Goal: Task Accomplishment & Management: Complete application form

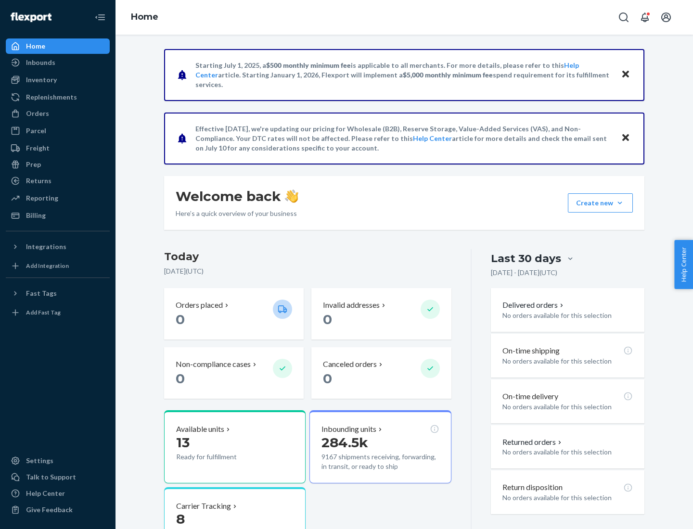
click at [619, 203] on button "Create new Create new inbound Create new order Create new product" at bounding box center [599, 202] width 65 height 19
click at [58, 63] on div "Inbounds" at bounding box center [58, 62] width 102 height 13
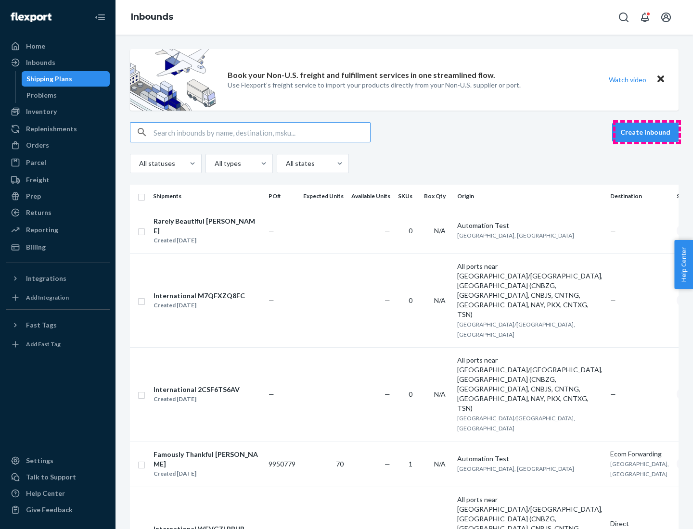
click at [646, 132] on button "Create inbound" at bounding box center [645, 132] width 66 height 19
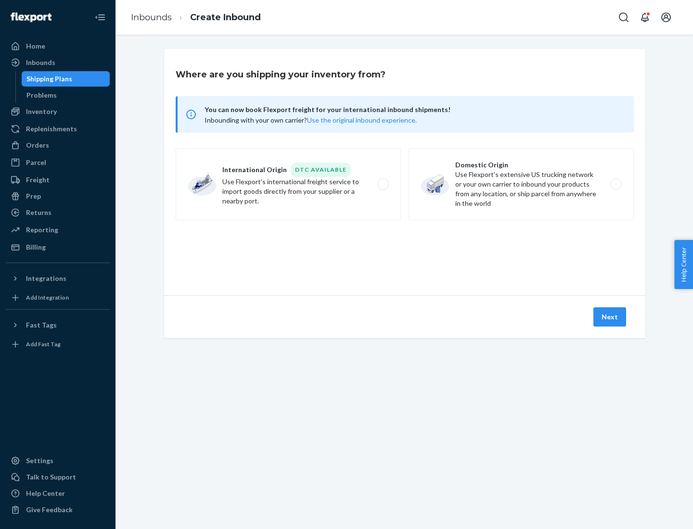
click at [521, 184] on label "Domestic Origin Use Flexport’s extensive US trucking network or your own carrie…" at bounding box center [520, 184] width 225 height 72
click at [615, 184] on input "Domestic Origin Use Flexport’s extensive US trucking network or your own carrie…" at bounding box center [618, 184] width 6 height 6
radio input "true"
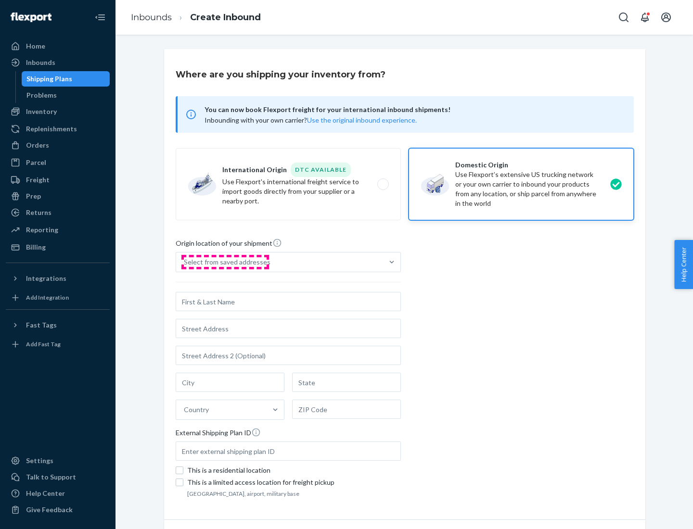
click at [225, 262] on div "Select from saved addresses" at bounding box center [227, 262] width 87 height 10
click at [185, 262] on input "Select from saved addresses" at bounding box center [184, 262] width 1 height 10
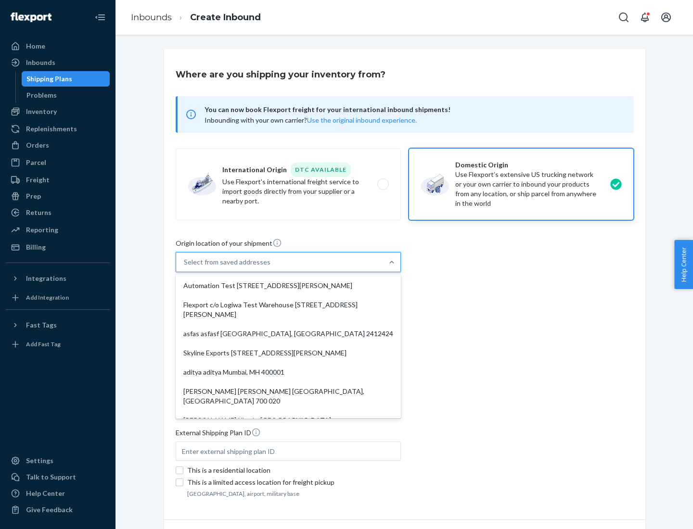
scroll to position [4, 0]
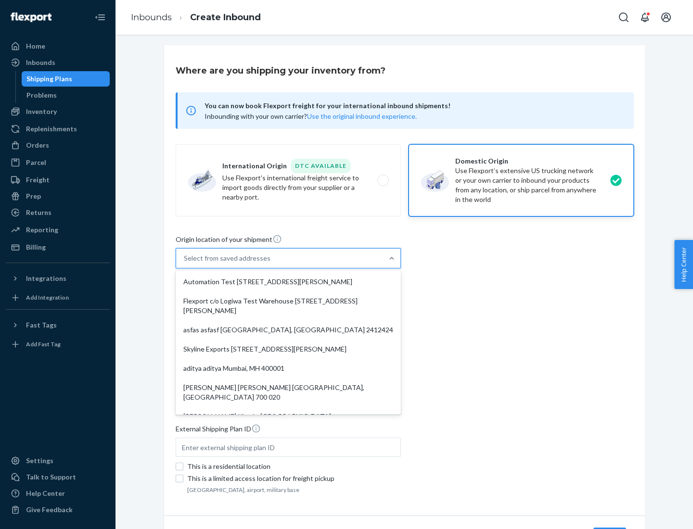
click at [288, 282] on div "Automation Test [STREET_ADDRESS][PERSON_NAME]" at bounding box center [287, 281] width 221 height 19
click at [185, 263] on input "option Automation Test [STREET_ADDRESS][PERSON_NAME]. 9 results available. Use …" at bounding box center [184, 258] width 1 height 10
type input "Automation Test"
type input "[STREET_ADDRESS][PERSON_NAME]"
type input "9th Floor"
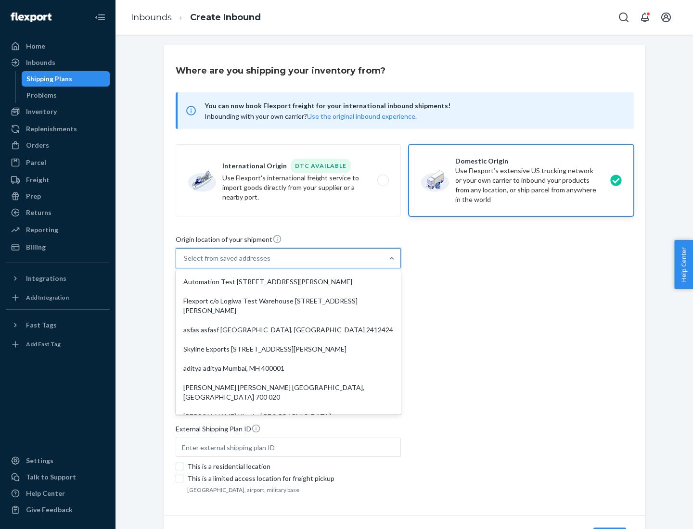
type input "[GEOGRAPHIC_DATA]"
type input "CA"
type input "94104"
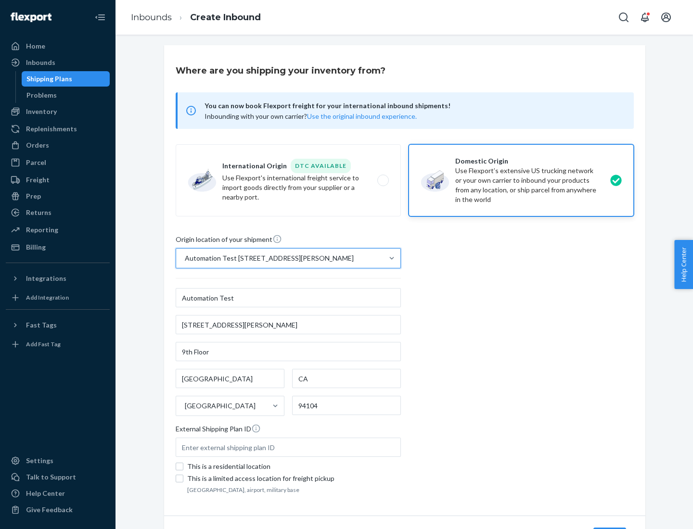
scroll to position [56, 0]
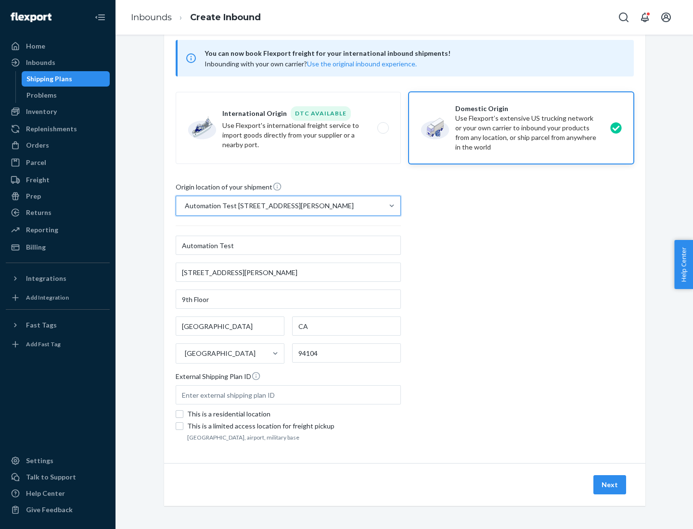
click at [610, 485] on button "Next" at bounding box center [609, 484] width 33 height 19
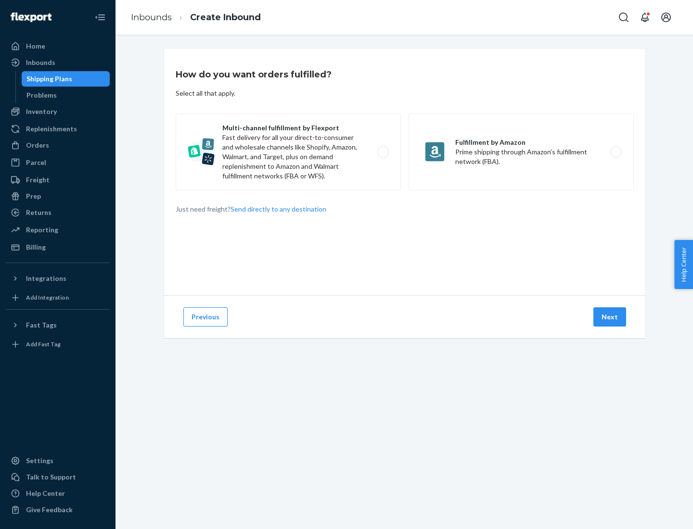
click at [288, 152] on label "Multi-channel fulfillment by Flexport Fast delivery for all your direct-to-cons…" at bounding box center [288, 151] width 225 height 77
click at [382, 152] on input "Multi-channel fulfillment by Flexport Fast delivery for all your direct-to-cons…" at bounding box center [385, 152] width 6 height 6
radio input "true"
click at [610, 317] on button "Next" at bounding box center [609, 316] width 33 height 19
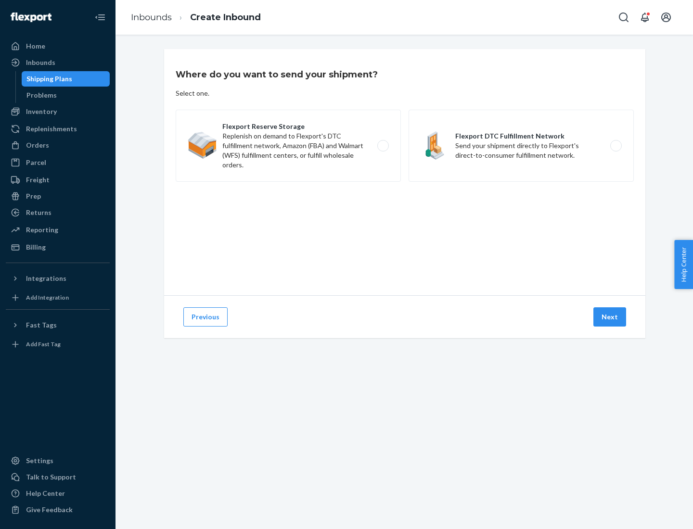
click at [521, 146] on label "Flexport DTC Fulfillment Network Send your shipment directly to Flexport's dire…" at bounding box center [520, 146] width 225 height 72
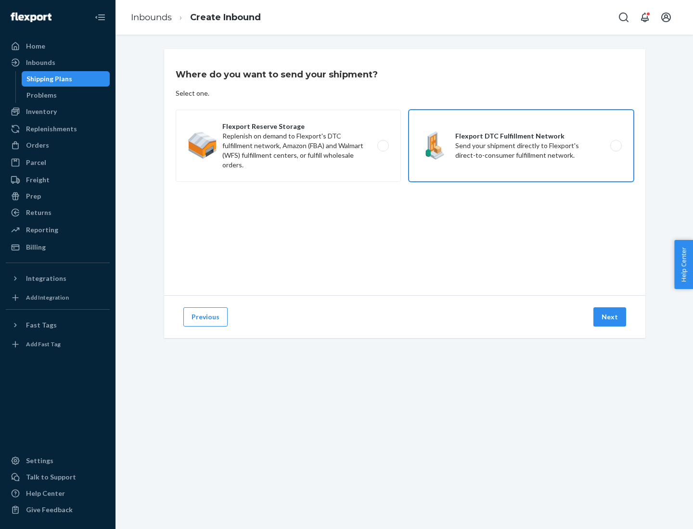
click at [615, 146] on input "Flexport DTC Fulfillment Network Send your shipment directly to Flexport's dire…" at bounding box center [618, 146] width 6 height 6
radio input "true"
click at [610, 317] on button "Next" at bounding box center [609, 316] width 33 height 19
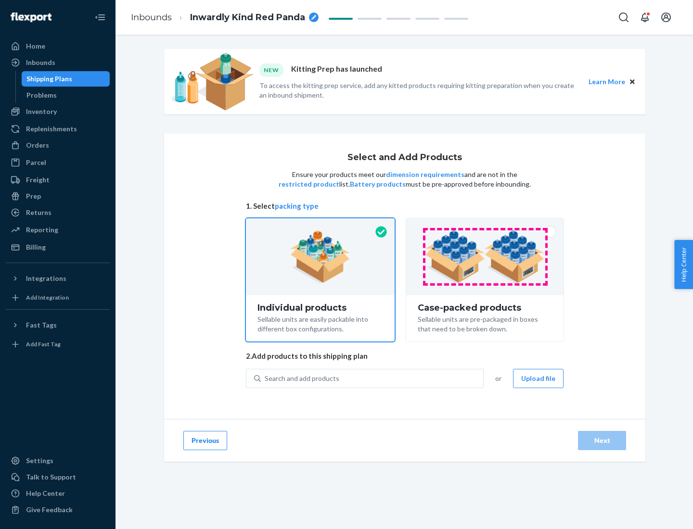
click at [485, 257] on img at bounding box center [485, 256] width 120 height 53
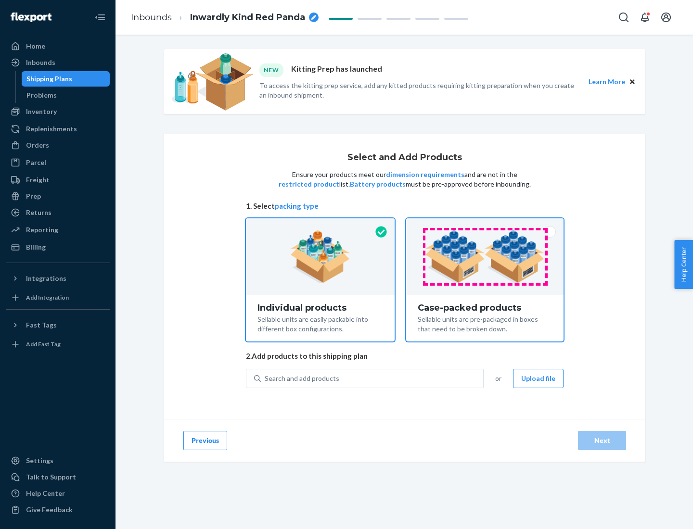
click at [485, 225] on input "Case-packed products Sellable units are pre-packaged in boxes that need to be b…" at bounding box center [484, 221] width 6 height 6
radio input "true"
radio input "false"
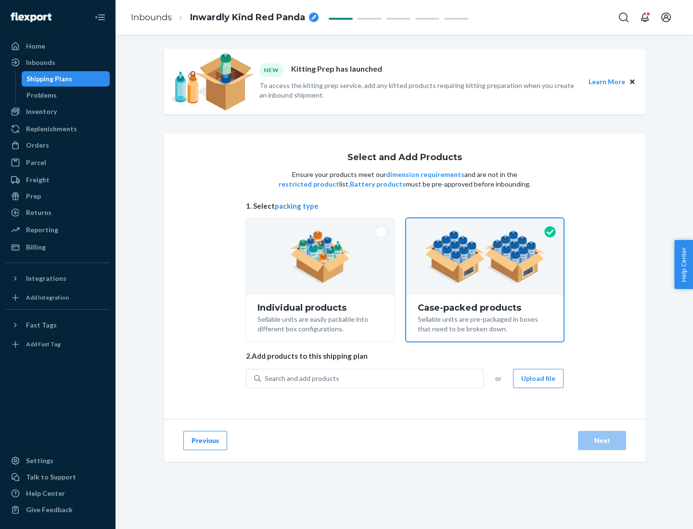
click at [372, 378] on div "Search and add products" at bounding box center [372, 378] width 222 height 17
click at [265, 378] on input "Search and add products" at bounding box center [264, 379] width 1 height 10
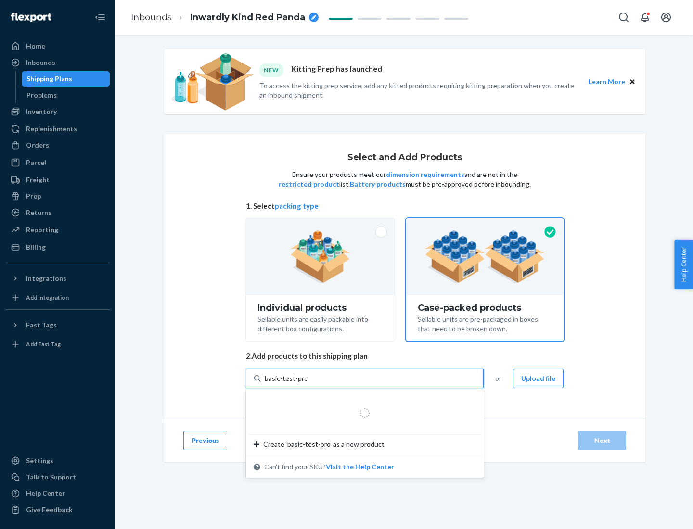
type input "basic-test-product-1"
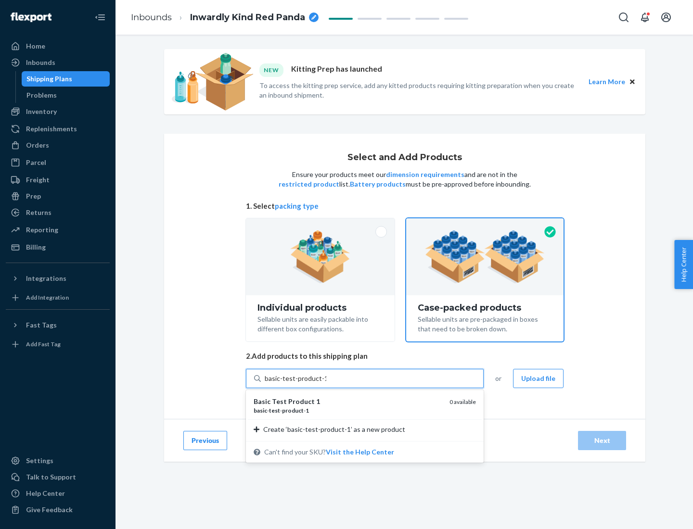
click at [348, 410] on div "basic - test - product - 1" at bounding box center [347, 410] width 188 height 8
click at [326, 383] on input "basic-test-product-1" at bounding box center [295, 379] width 62 height 10
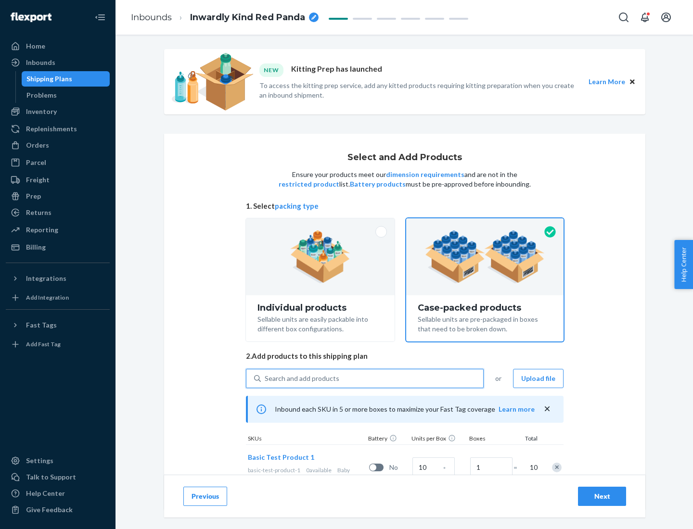
scroll to position [35, 0]
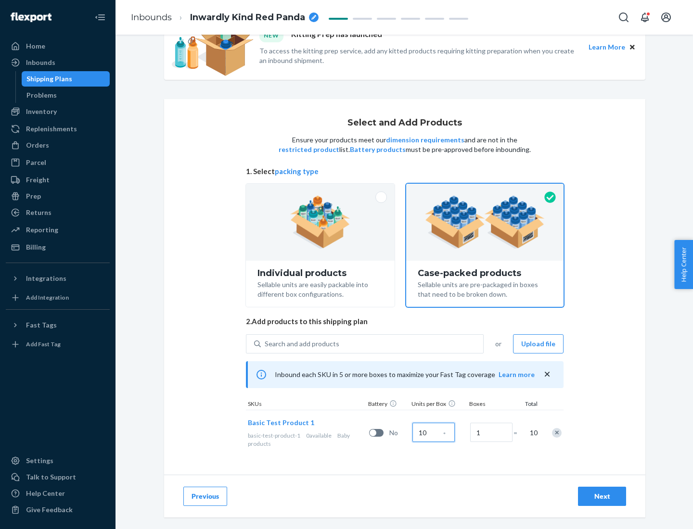
type input "10"
type input "7"
click at [602, 496] on div "Next" at bounding box center [602, 496] width 32 height 10
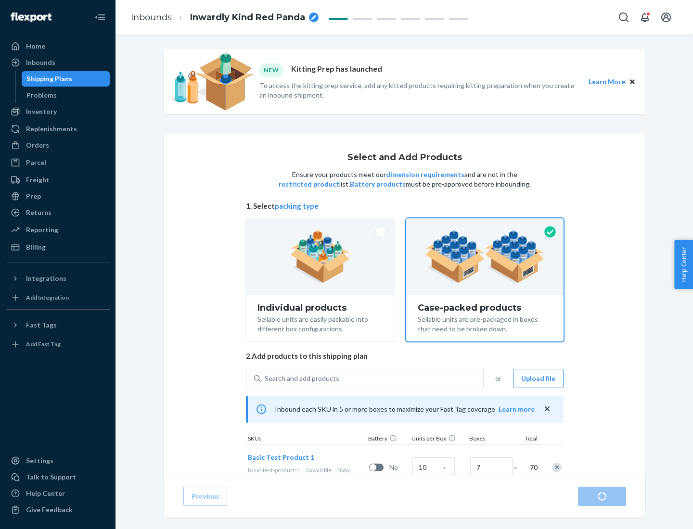
radio input "true"
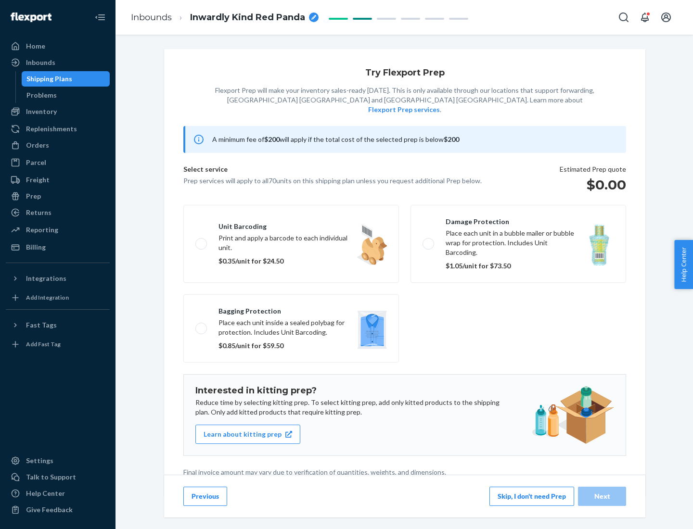
scroll to position [2, 0]
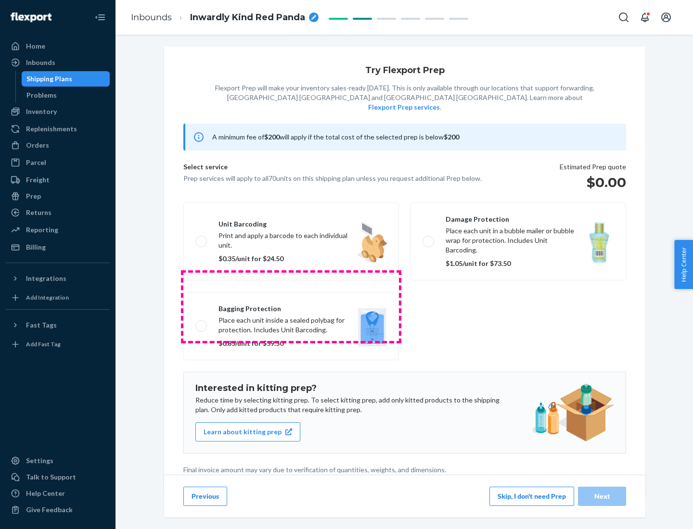
click at [291, 306] on label "Bagging protection Place each unit inside a sealed polybag for protection. Incl…" at bounding box center [290, 326] width 215 height 68
click at [202, 323] on input "Bagging protection Place each unit inside a sealed polybag for protection. Incl…" at bounding box center [198, 326] width 6 height 6
checkbox input "true"
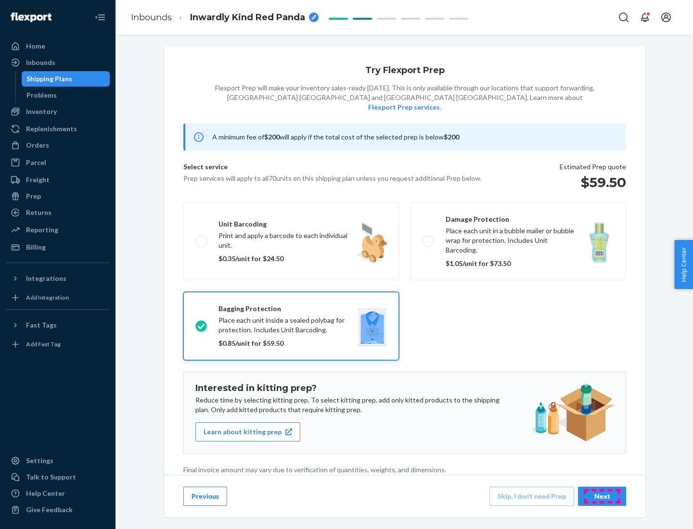
click at [602, 496] on div "Next" at bounding box center [602, 496] width 32 height 10
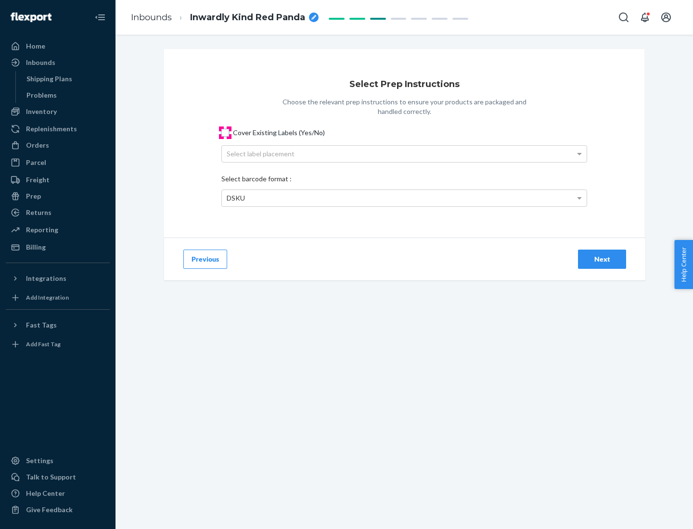
click at [225, 132] on input "Cover Existing Labels (Yes/No)" at bounding box center [225, 133] width 8 height 8
checkbox input "true"
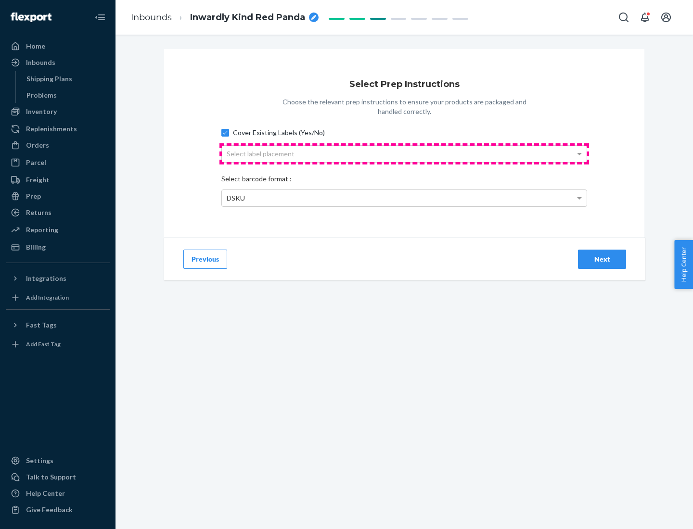
click at [404, 153] on div "Select label placement" at bounding box center [404, 154] width 365 height 16
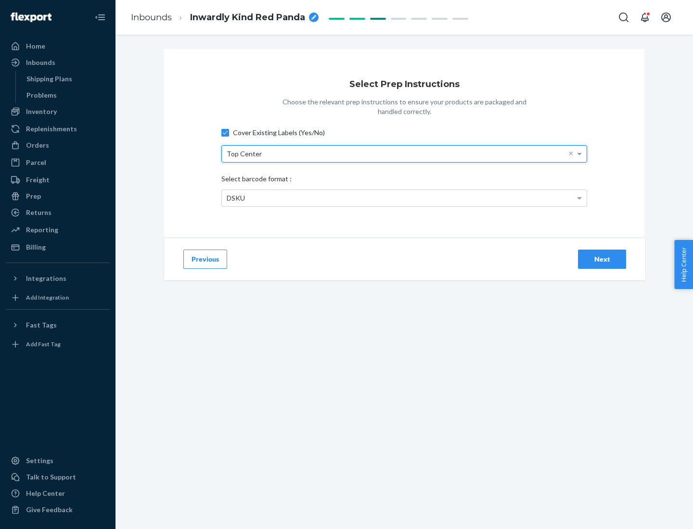
click at [404, 198] on div "DSKU" at bounding box center [404, 198] width 365 height 16
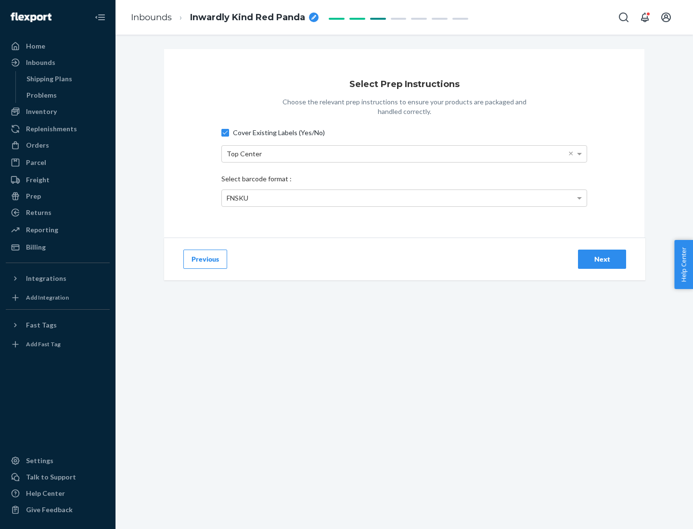
click at [602, 259] on div "Next" at bounding box center [602, 259] width 32 height 10
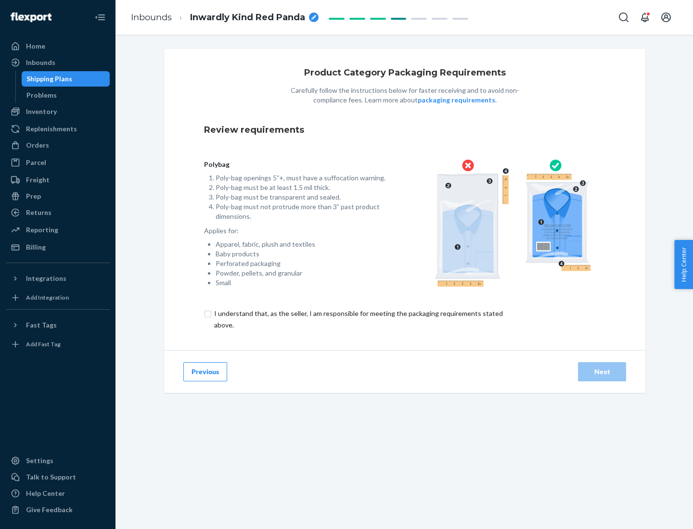
click at [357, 319] on input "checkbox" at bounding box center [364, 319] width 320 height 23
checkbox input "true"
click at [602, 371] on div "Next" at bounding box center [602, 372] width 32 height 10
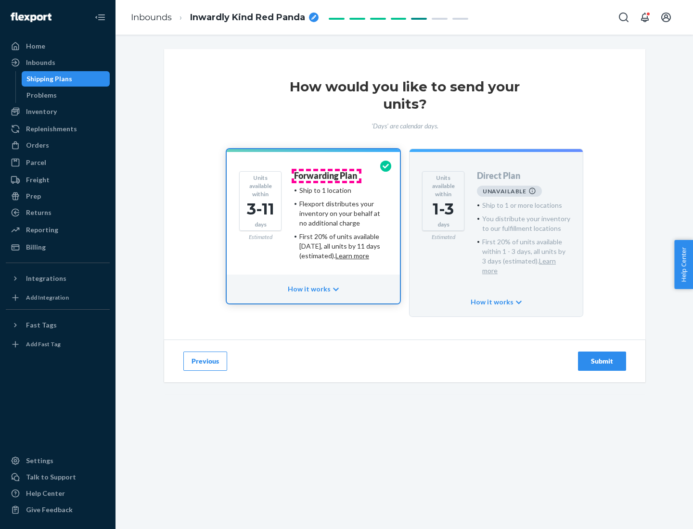
click at [326, 176] on h4 "Forwarding Plan" at bounding box center [325, 176] width 63 height 10
click at [602, 356] on div "Submit" at bounding box center [602, 361] width 32 height 10
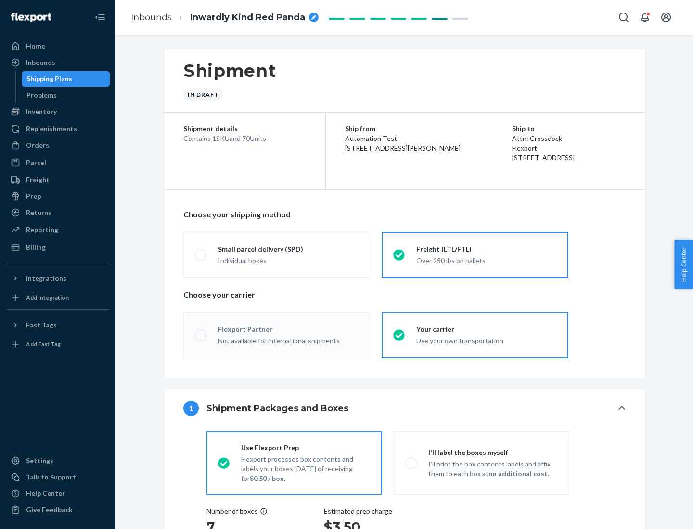
radio input "true"
radio input "false"
radio input "true"
radio input "false"
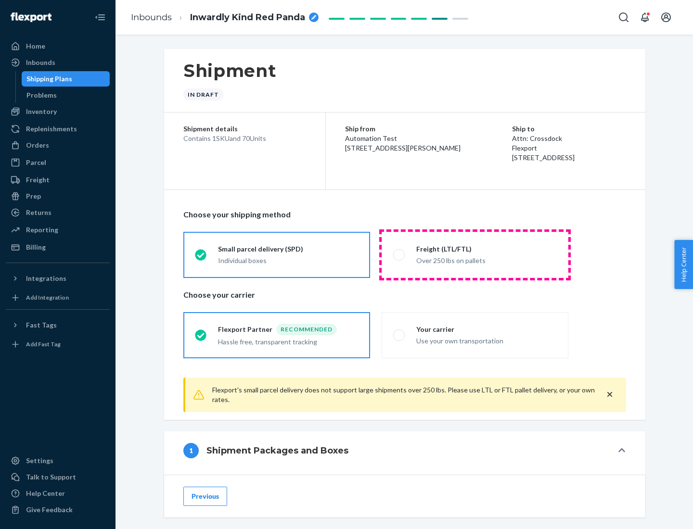
click at [475, 254] on div "Over 250 lbs on pallets" at bounding box center [486, 260] width 140 height 12
click at [399, 254] on input "Freight (LTL/FTL) Over 250 lbs on pallets" at bounding box center [396, 255] width 6 height 6
radio input "true"
radio input "false"
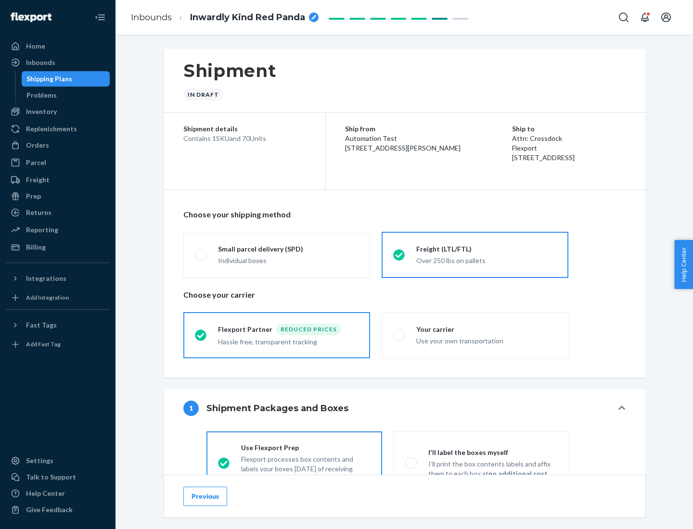
scroll to position [53, 0]
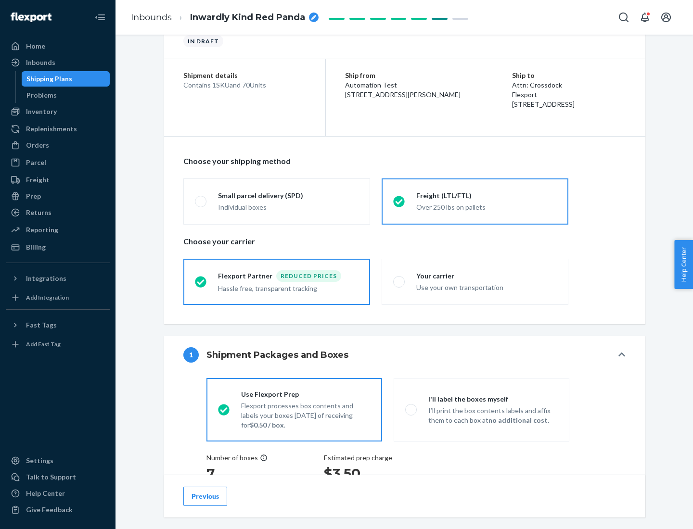
click at [277, 282] on div "Hassle free, transparent tracking" at bounding box center [288, 288] width 140 height 12
click at [201, 281] on input "Flexport Partner Reduced prices Hassle free, transparent tracking" at bounding box center [198, 281] width 6 height 6
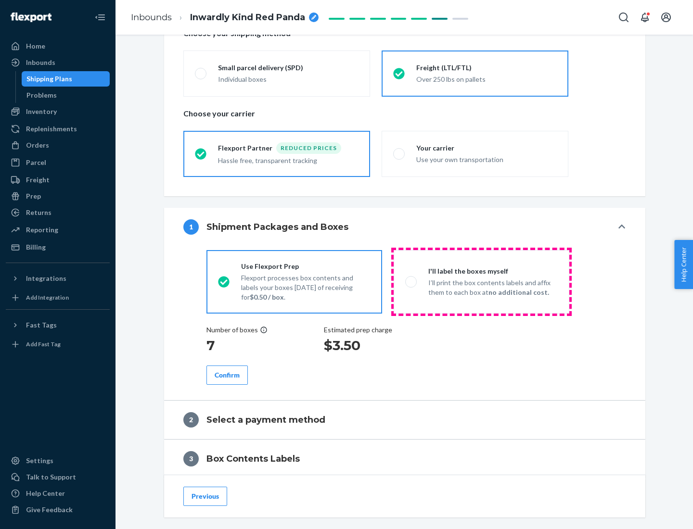
click at [481, 281] on p "I’ll print the box contents labels and affix them to each box at no additional …" at bounding box center [492, 287] width 129 height 19
click at [411, 281] on input "I'll label the boxes myself I’ll print the box contents labels and affix them t…" at bounding box center [408, 281] width 6 height 6
radio input "true"
radio input "false"
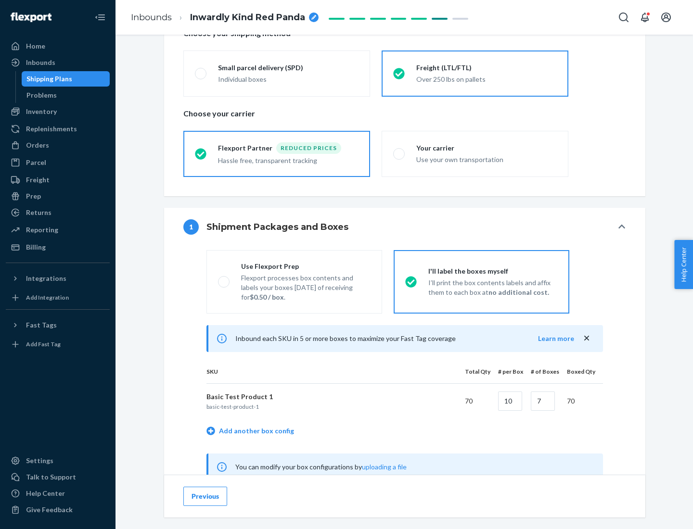
scroll to position [301, 0]
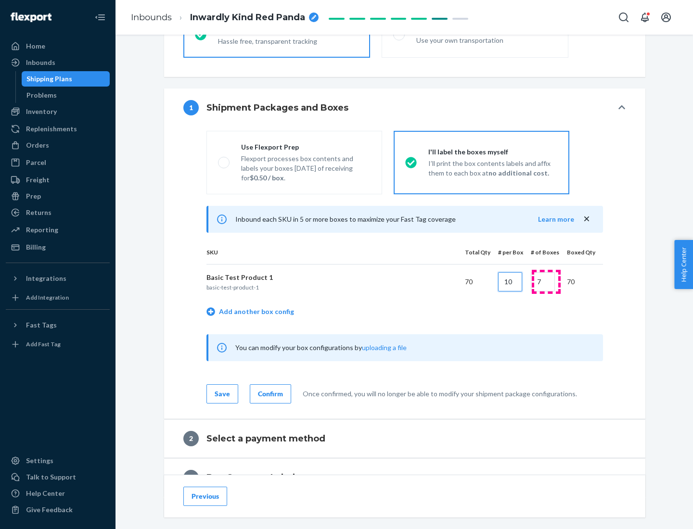
type input "10"
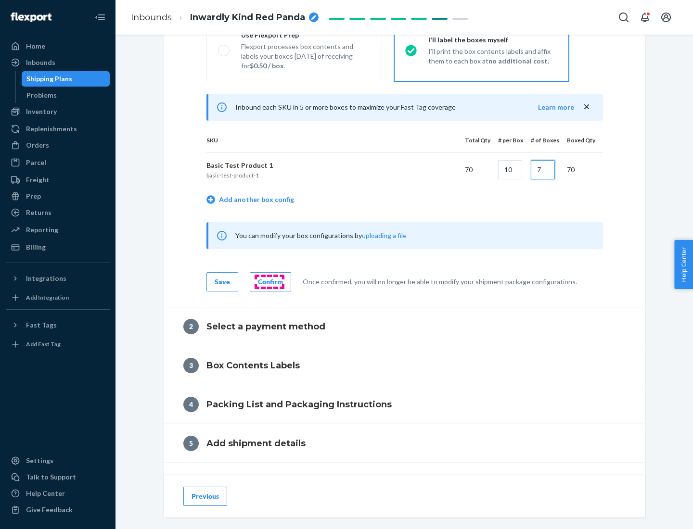
type input "7"
click at [269, 281] on div "Confirm" at bounding box center [270, 282] width 25 height 10
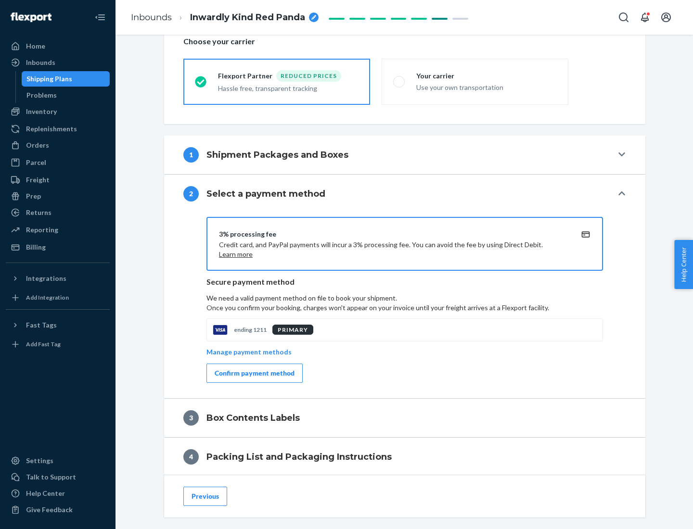
scroll to position [345, 0]
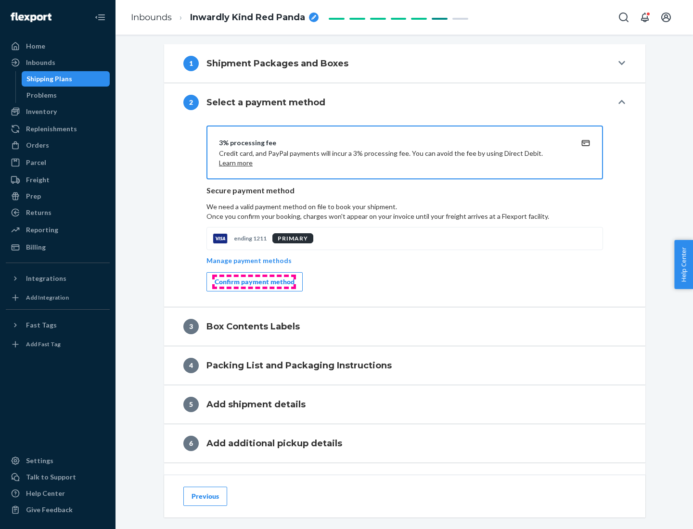
click at [253, 282] on div "Confirm payment method" at bounding box center [254, 282] width 80 height 10
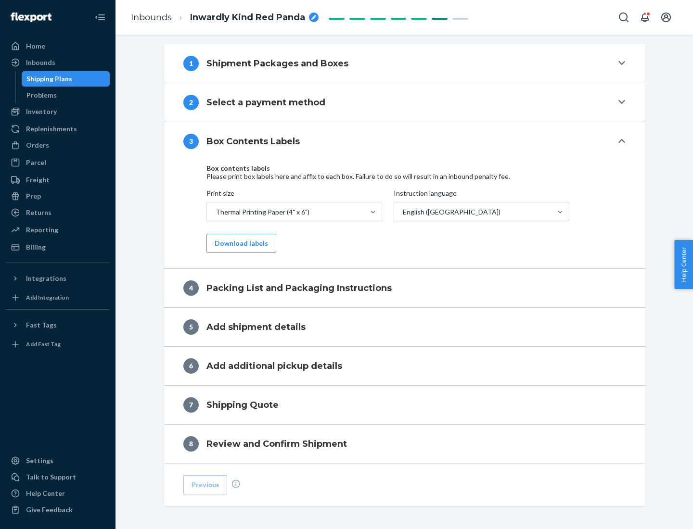
scroll to position [306, 0]
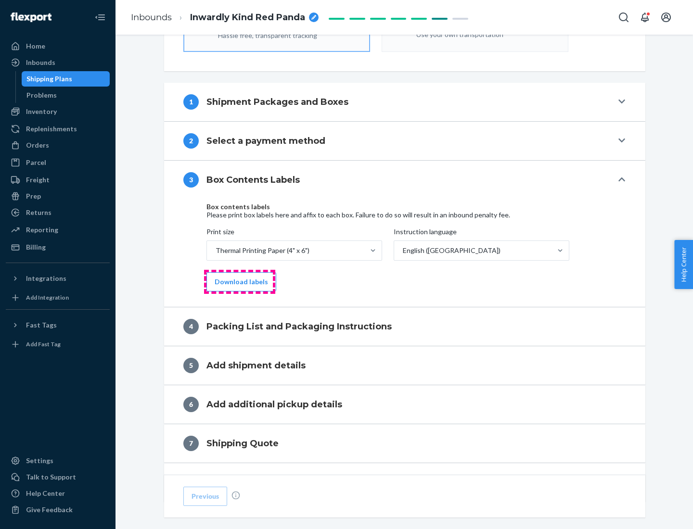
click at [239, 282] on button "Download labels" at bounding box center [241, 281] width 70 height 19
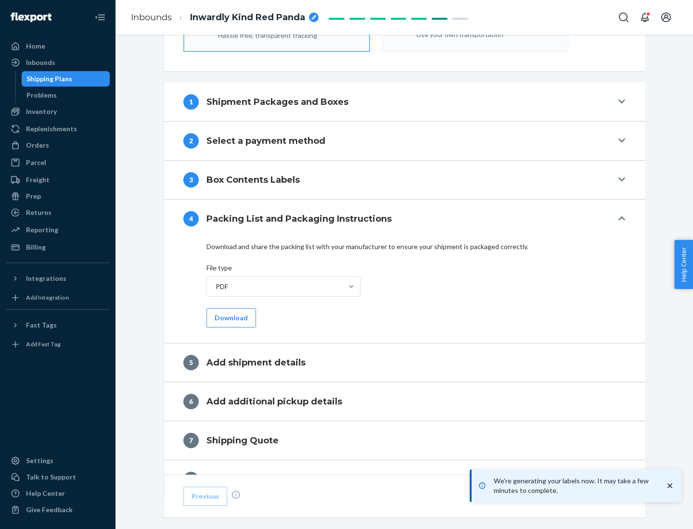
scroll to position [342, 0]
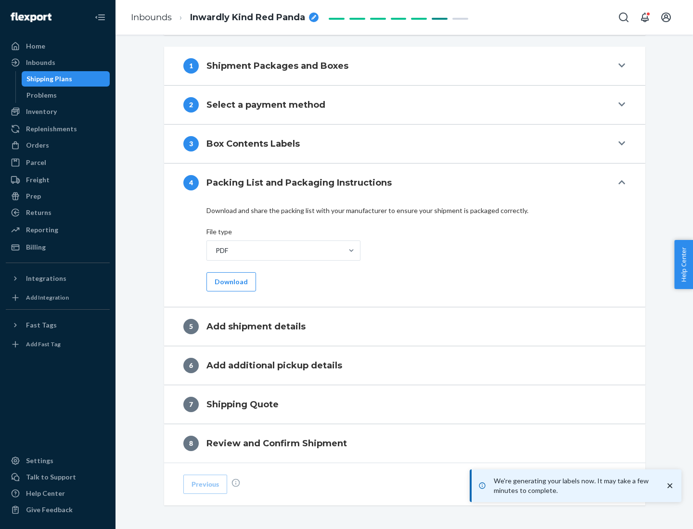
click at [230, 281] on button "Download" at bounding box center [231, 281] width 50 height 19
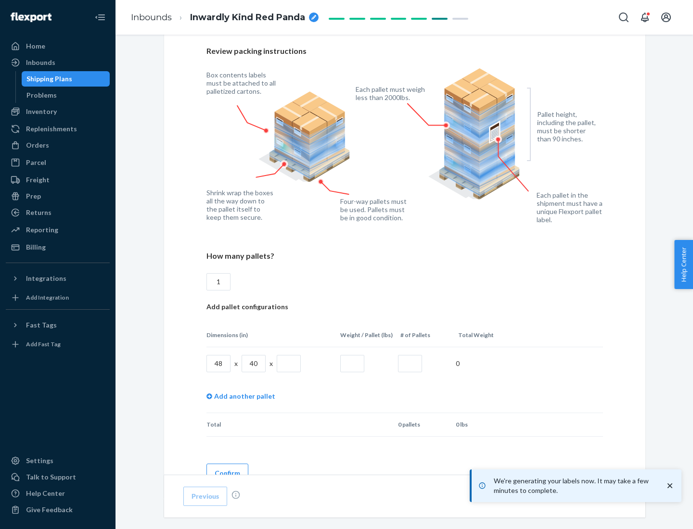
scroll to position [699, 0]
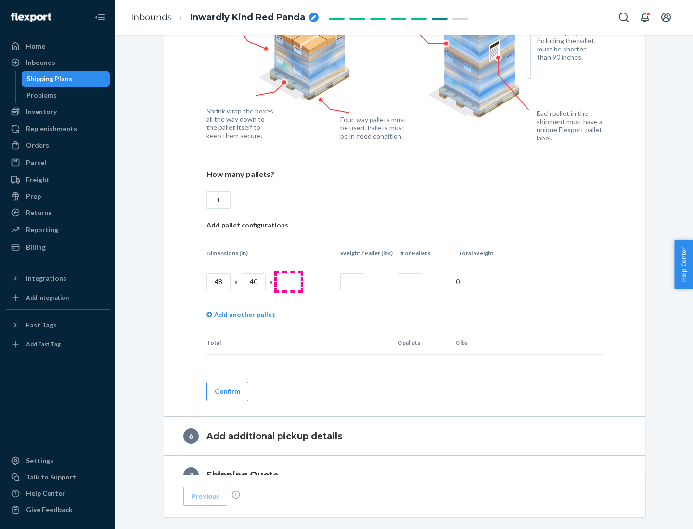
type input "1"
type input "40"
type input "200"
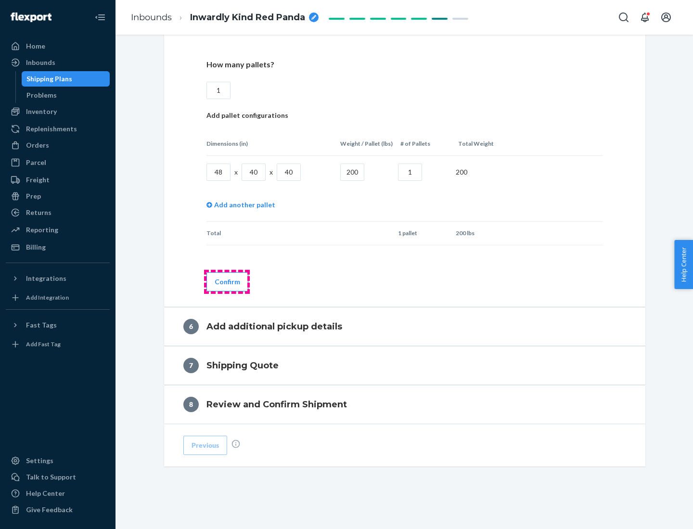
type input "1"
click at [227, 281] on button "Confirm" at bounding box center [227, 281] width 42 height 19
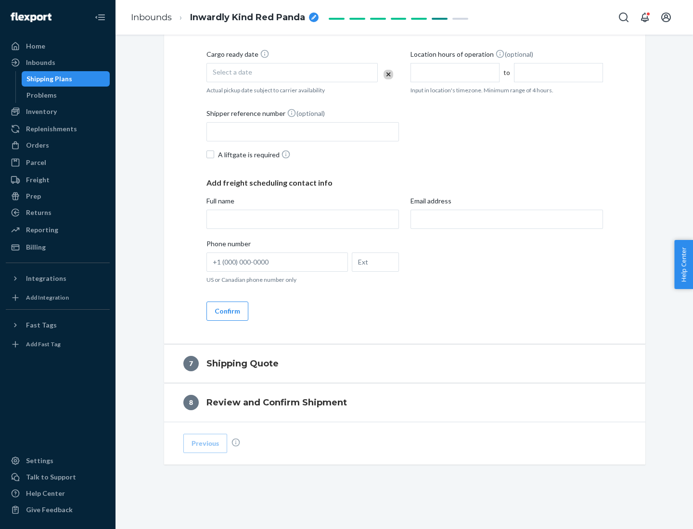
scroll to position [368, 0]
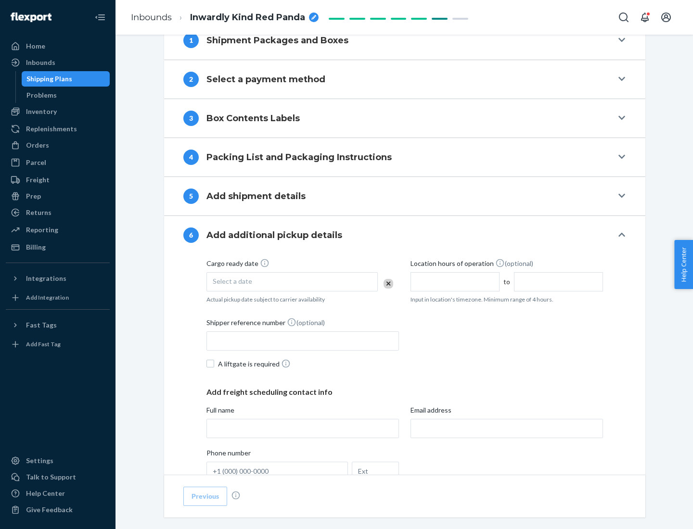
click at [292, 281] on div "Select a date" at bounding box center [291, 281] width 171 height 19
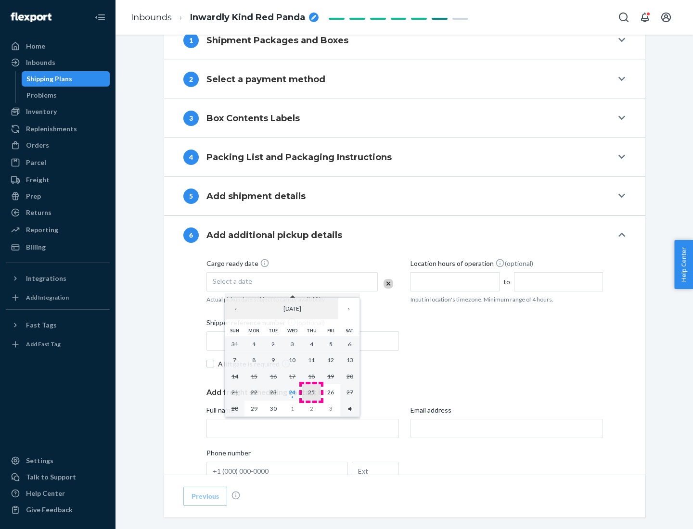
click at [311, 392] on abbr "25" at bounding box center [311, 392] width 7 height 7
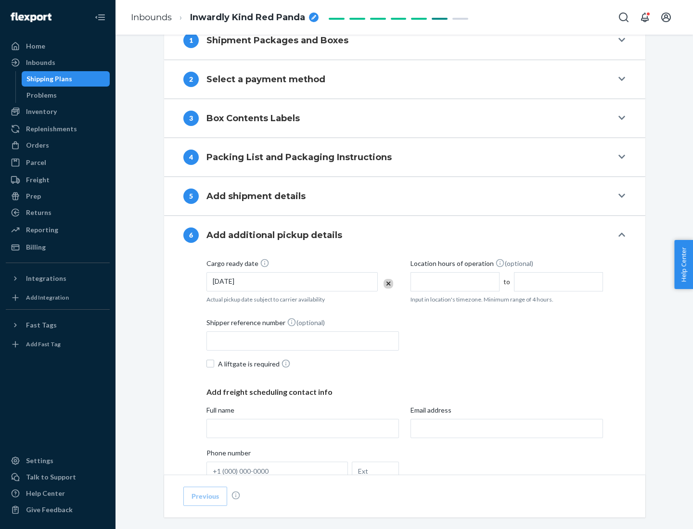
scroll to position [515, 0]
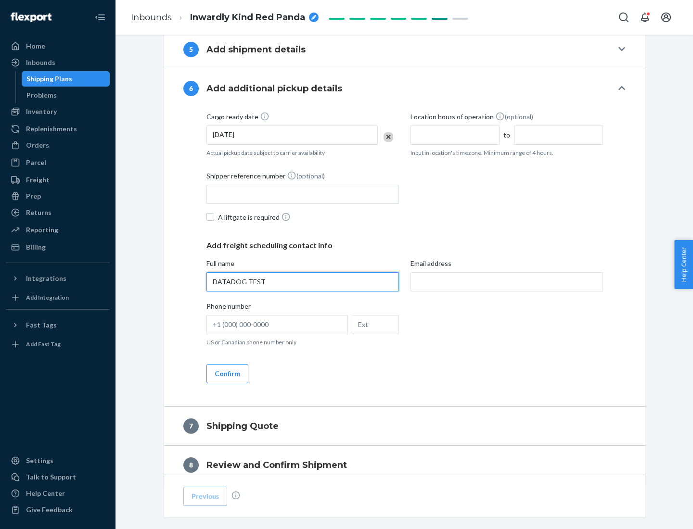
type input "DATADOG TEST"
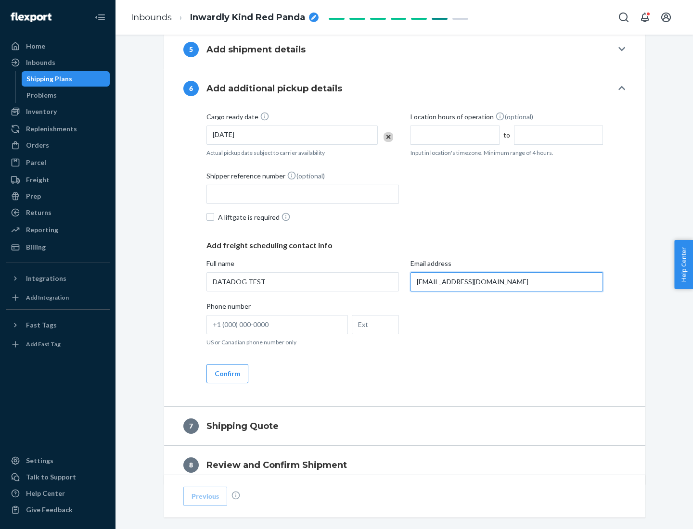
scroll to position [557, 0]
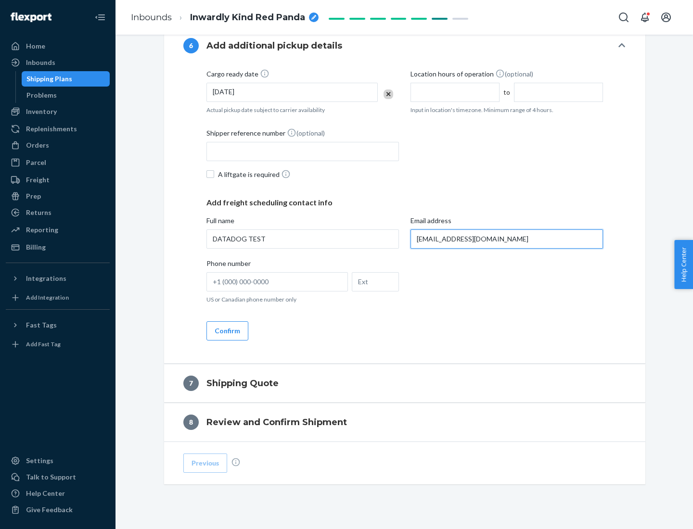
type input "[EMAIL_ADDRESS][DOMAIN_NAME]"
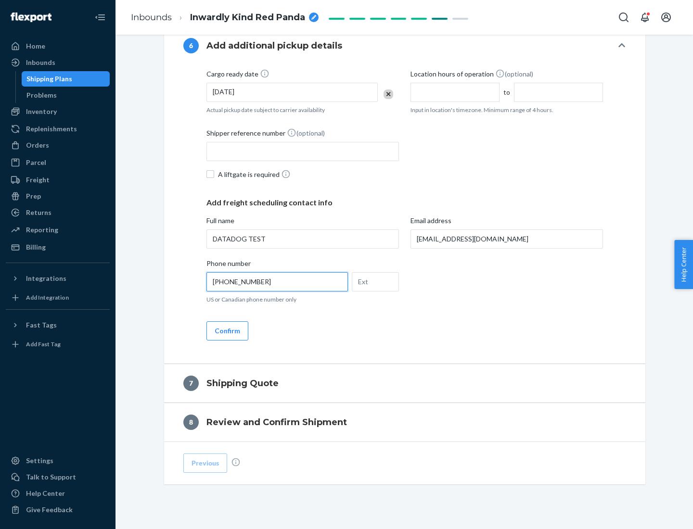
scroll to position [577, 0]
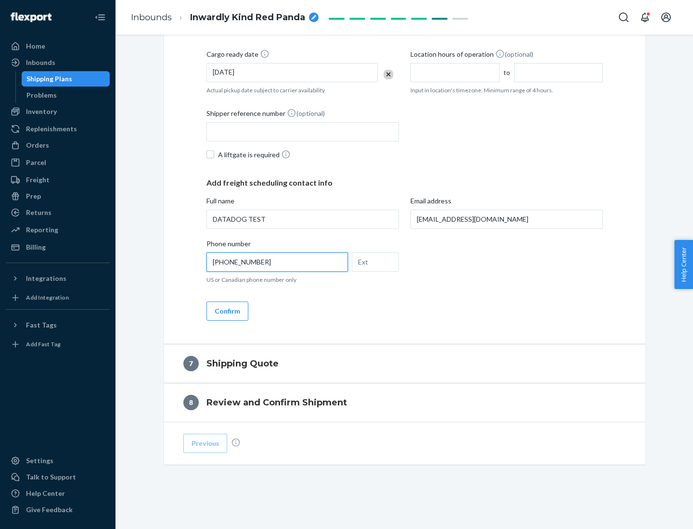
type input "[PHONE_NUMBER]"
click at [227, 311] on button "Confirm" at bounding box center [227, 311] width 42 height 19
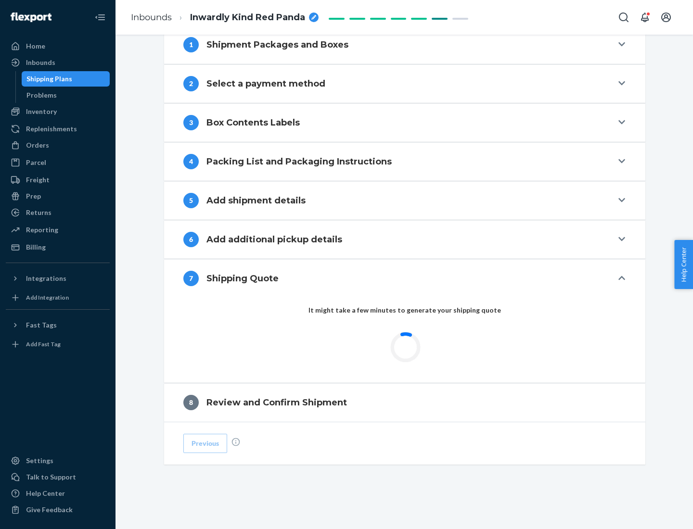
scroll to position [398, 0]
